Goal: Information Seeking & Learning: Learn about a topic

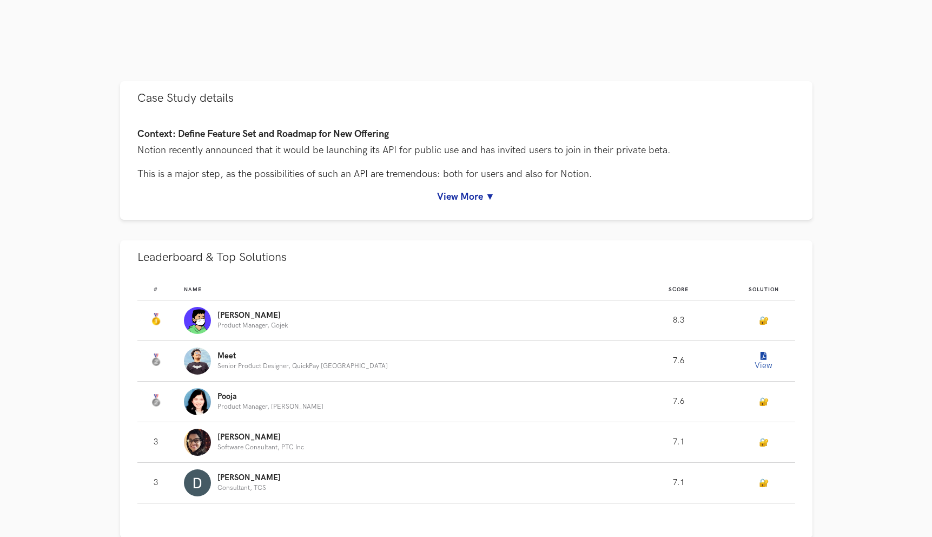
scroll to position [427, 0]
click at [478, 195] on link "View More ▼" at bounding box center [466, 194] width 658 height 11
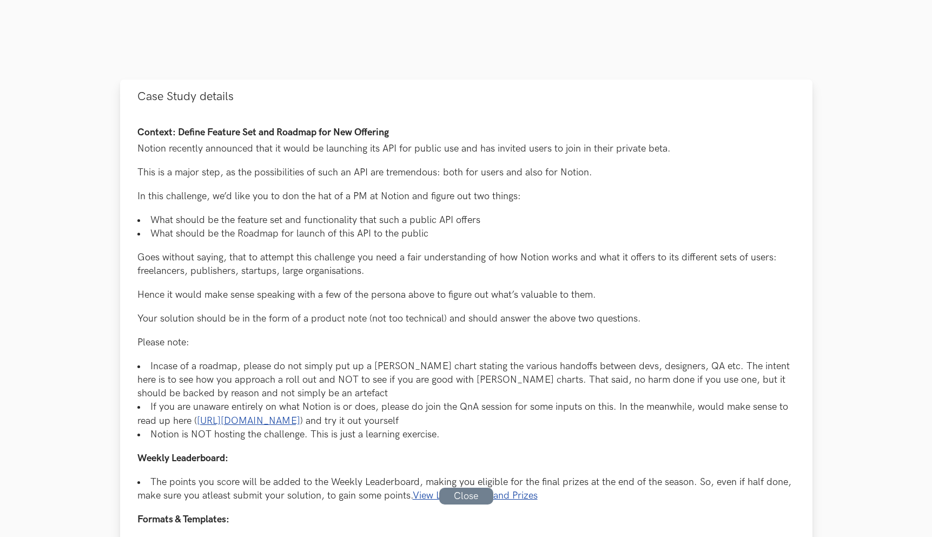
click at [473, 500] on link "Close" at bounding box center [466, 495] width 54 height 17
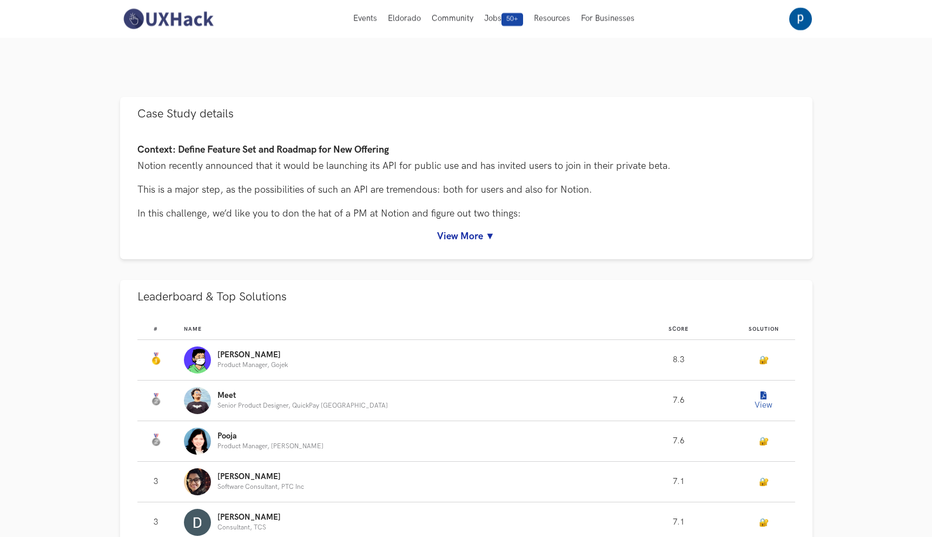
scroll to position [392, 0]
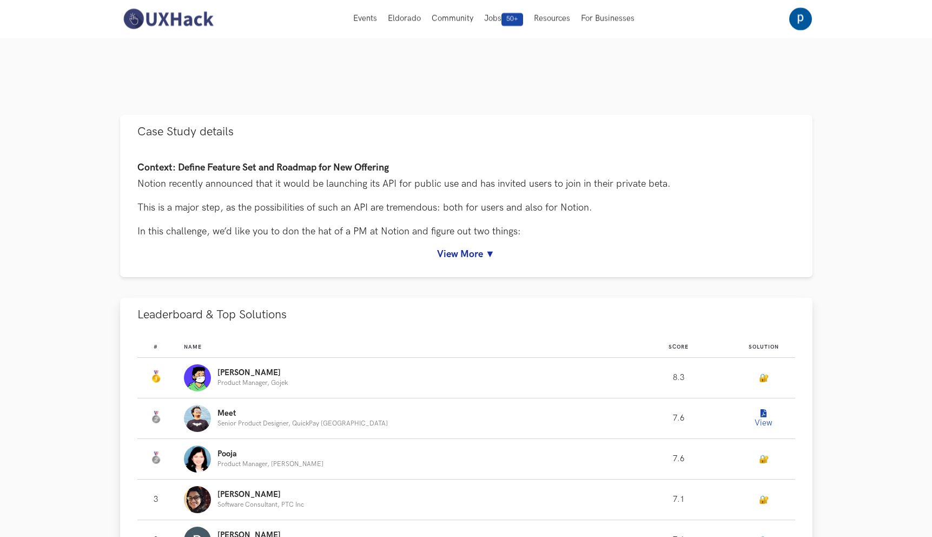
click at [760, 415] on icon "Leaderboard" at bounding box center [763, 413] width 6 height 8
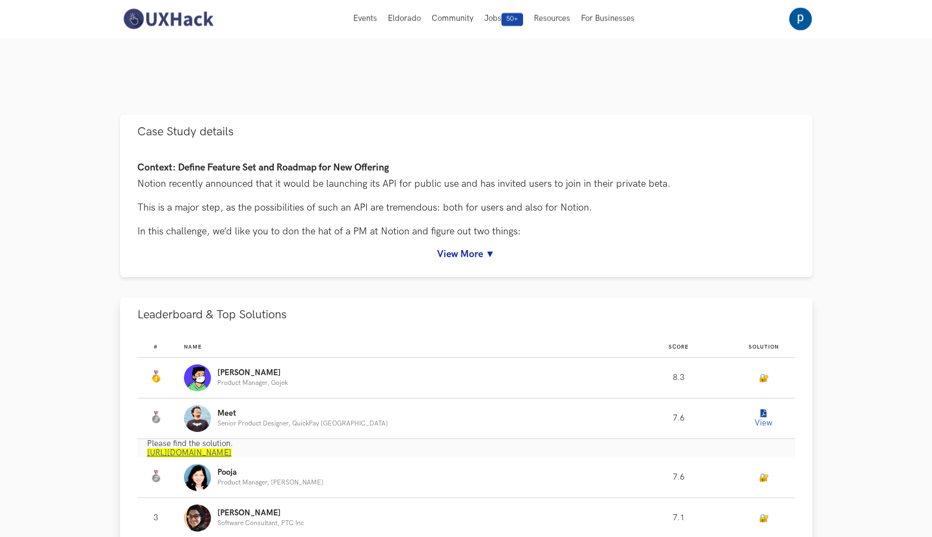
click at [231, 453] on link "[URL][DOMAIN_NAME]" at bounding box center [189, 452] width 84 height 9
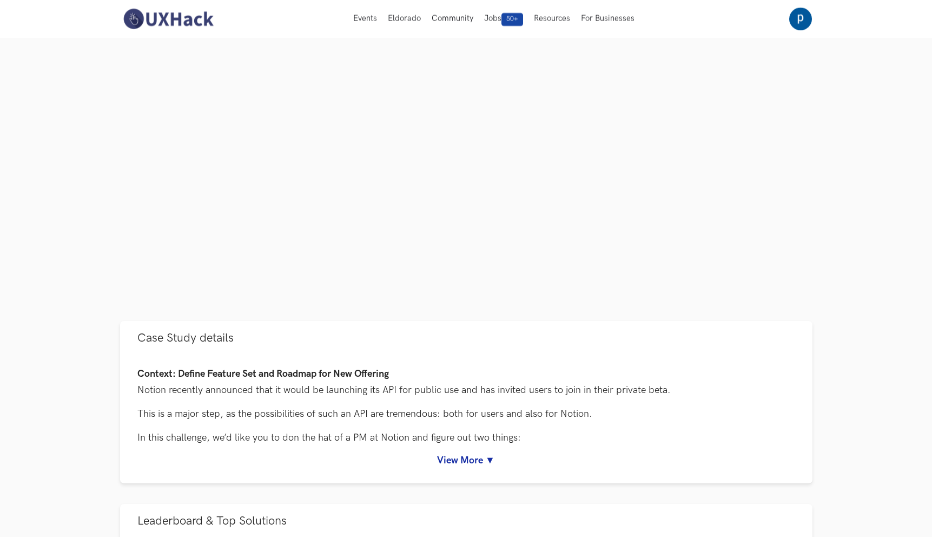
scroll to position [0, 0]
